Goal: Task Accomplishment & Management: Manage account settings

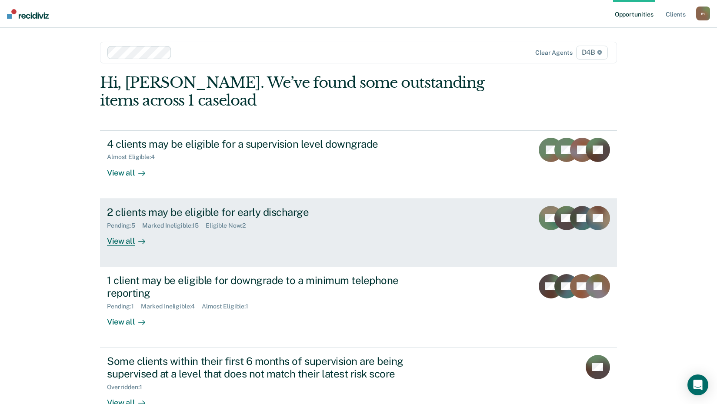
click at [126, 241] on div "View all" at bounding box center [131, 237] width 49 height 17
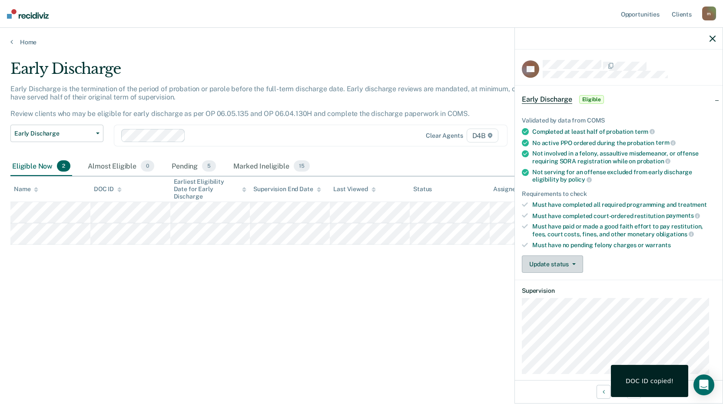
click at [558, 264] on button "Update status" at bounding box center [552, 264] width 61 height 17
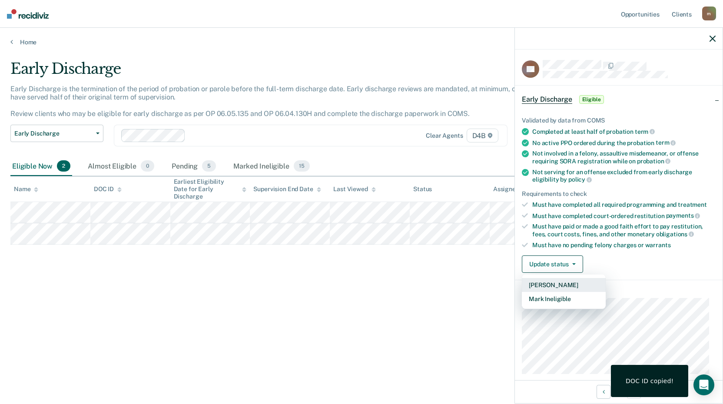
click at [558, 285] on button "[PERSON_NAME]" at bounding box center [564, 285] width 84 height 14
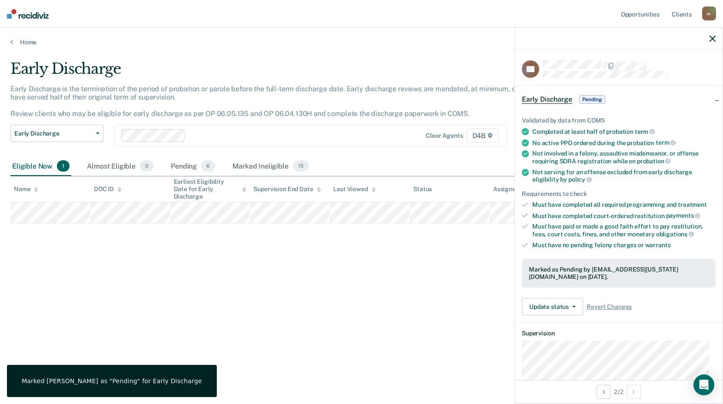
click at [264, 304] on div "Early Discharge Early Discharge is the termination of the period of probation o…" at bounding box center [361, 199] width 702 height 279
click at [26, 43] on link "Home" at bounding box center [361, 42] width 702 height 8
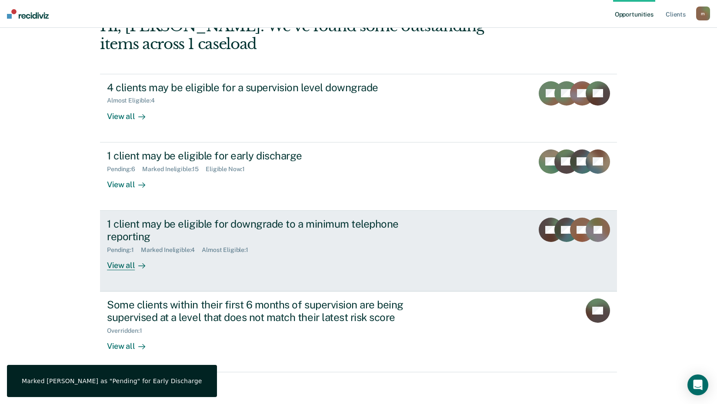
scroll to position [60, 0]
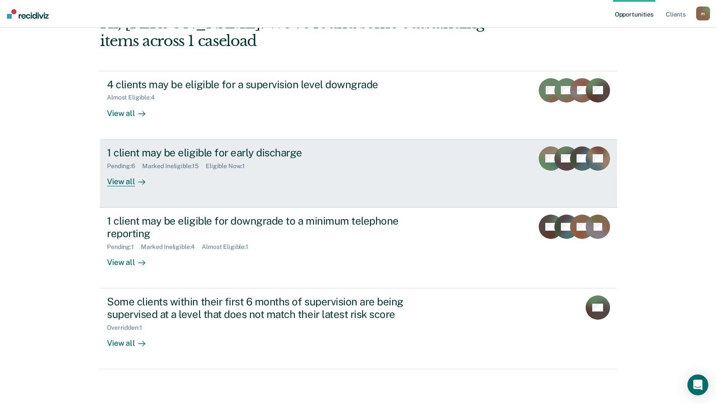
click at [131, 180] on div "View all" at bounding box center [131, 178] width 49 height 17
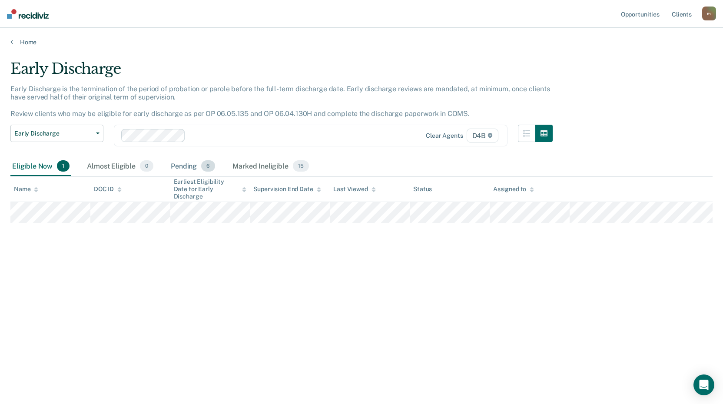
click at [188, 167] on div "Pending 6" at bounding box center [193, 166] width 48 height 19
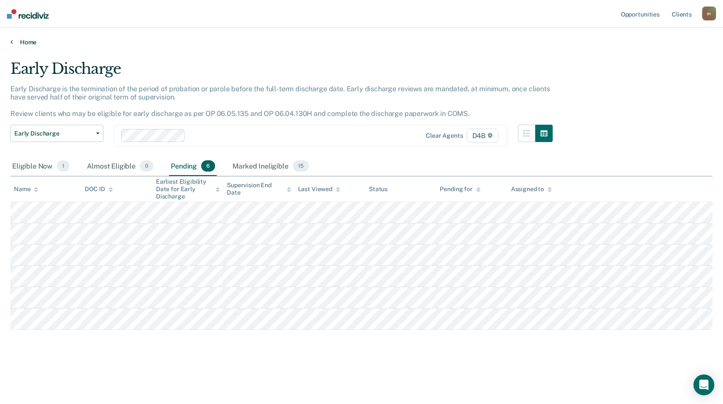
click at [27, 40] on link "Home" at bounding box center [361, 42] width 702 height 8
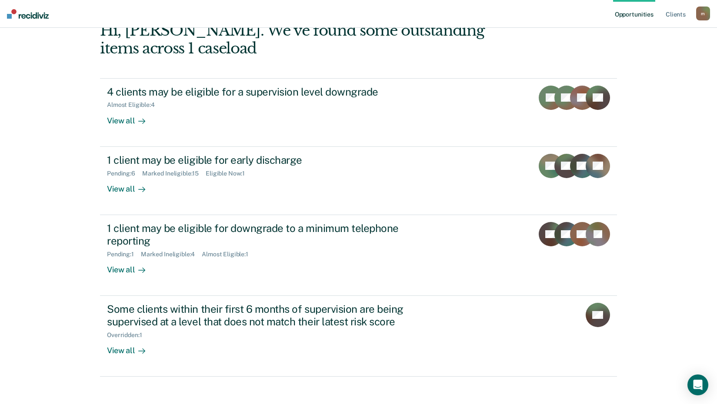
scroll to position [60, 0]
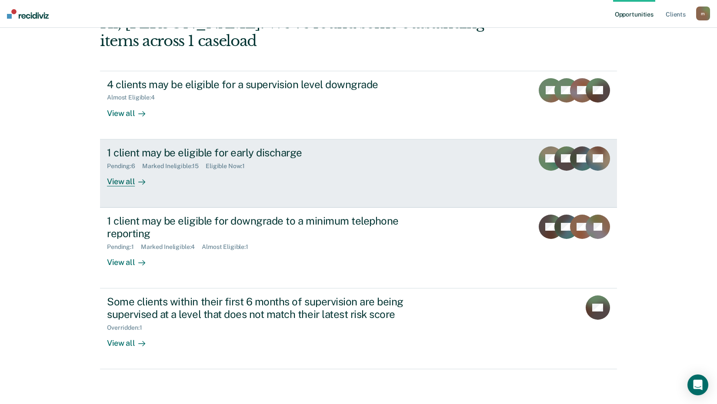
click at [135, 181] on div at bounding box center [140, 181] width 10 height 10
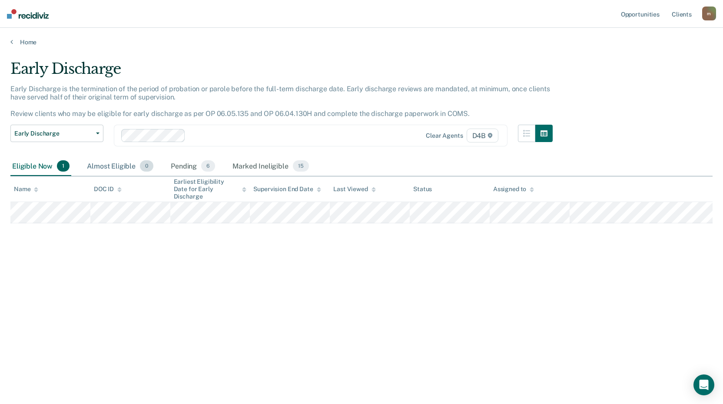
click at [127, 164] on div "Almost Eligible 0" at bounding box center [120, 166] width 70 height 19
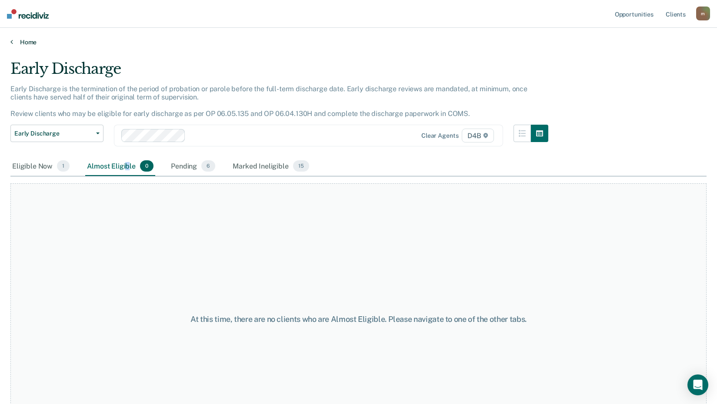
click at [33, 43] on link "Home" at bounding box center [358, 42] width 696 height 8
